Goal: Task Accomplishment & Management: Complete application form

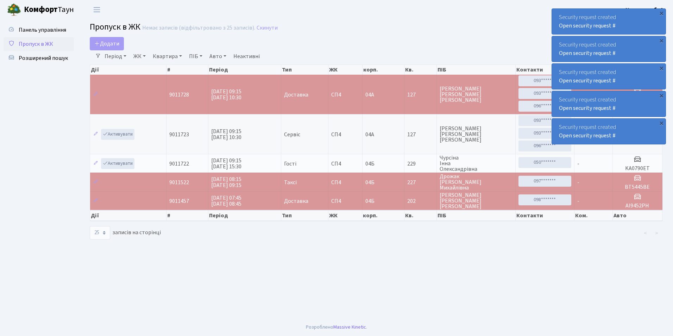
select select "25"
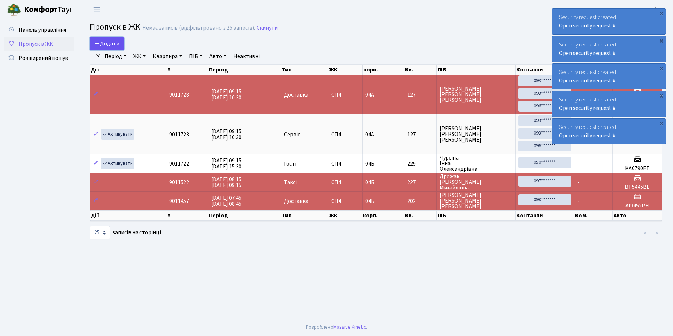
click at [108, 41] on span "Додати" at bounding box center [106, 44] width 25 height 8
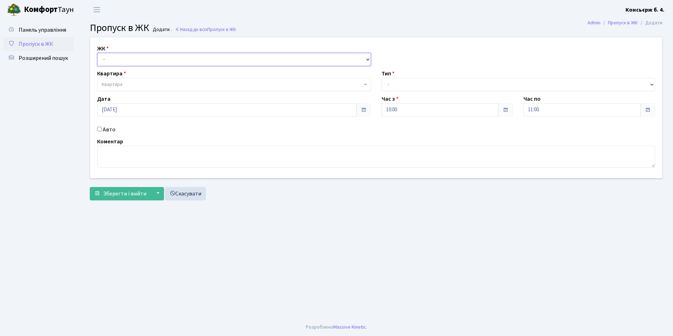
click at [124, 61] on select "- [STREET_ADDRESS]" at bounding box center [234, 59] width 274 height 13
select select "325"
click at [97, 53] on select "- [STREET_ADDRESS]" at bounding box center [234, 59] width 274 height 13
select select
click at [128, 82] on span "Квартира" at bounding box center [232, 84] width 261 height 7
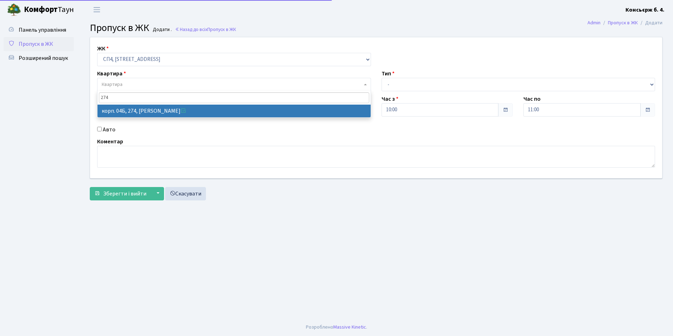
drag, startPoint x: 230, startPoint y: 101, endPoint x: 232, endPoint y: 121, distance: 20.5
click at [230, 101] on input "274" at bounding box center [234, 97] width 270 height 11
type input "274"
select select "21302"
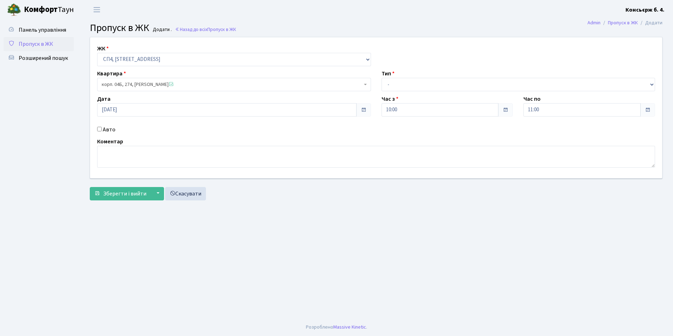
click at [97, 130] on div "Авто" at bounding box center [234, 129] width 285 height 8
click at [98, 130] on input "Авто" at bounding box center [99, 129] width 5 height 5
checkbox input "true"
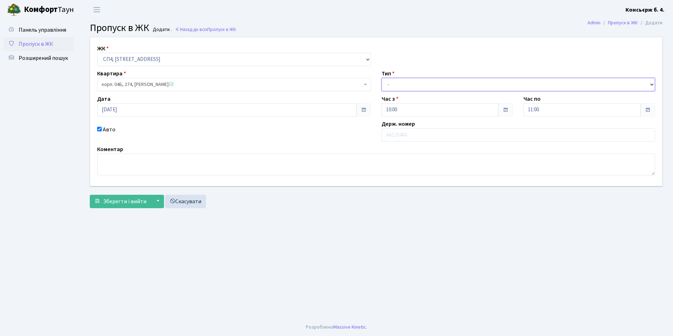
click at [402, 91] on select "- Доставка Таксі Гості Сервіс" at bounding box center [519, 84] width 274 height 13
select select "1"
click at [382, 78] on select "- Доставка Таксі Гості Сервіс" at bounding box center [519, 84] width 274 height 13
click at [407, 141] on input "text" at bounding box center [519, 134] width 274 height 13
click at [411, 81] on select "- Доставка Таксі Гості Сервіс" at bounding box center [519, 84] width 274 height 13
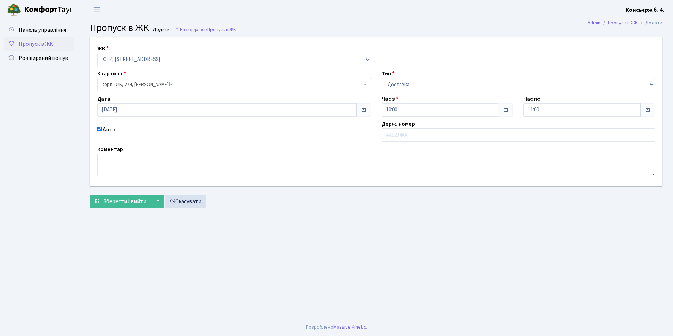
click at [392, 149] on div "Коментар" at bounding box center [376, 160] width 569 height 30
click at [409, 138] on input "text" at bounding box center [519, 134] width 274 height 13
type input "АА2686ТО"
click at [113, 204] on span "Зберегти і вийти" at bounding box center [124, 202] width 43 height 8
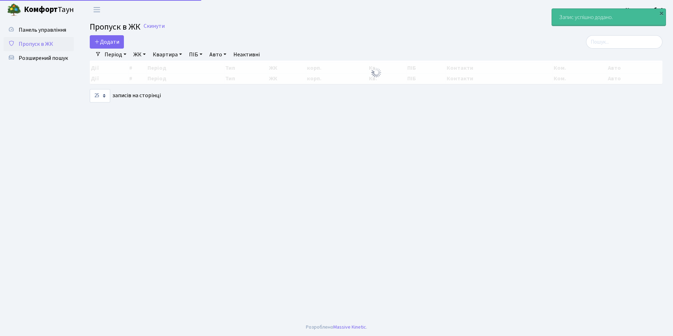
select select "25"
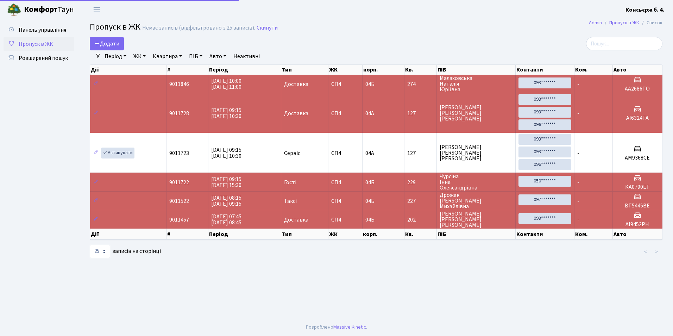
select select "25"
